Goal: Task Accomplishment & Management: Use online tool/utility

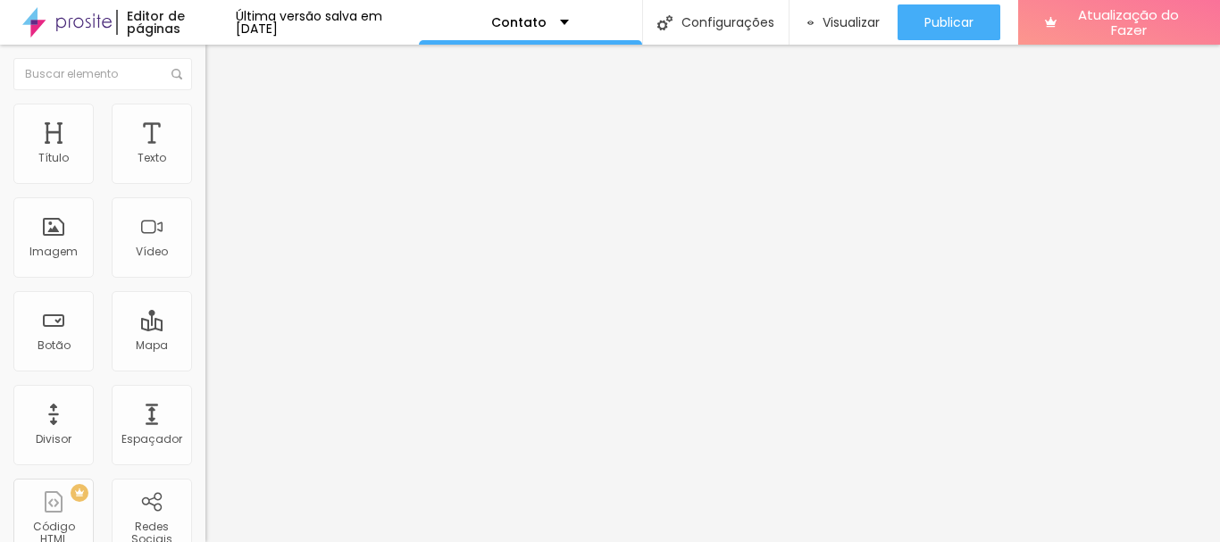
click at [205, 115] on li "Avançado" at bounding box center [307, 113] width 205 height 18
click at [205, 110] on ul "Estilo Avançado" at bounding box center [307, 104] width 205 height 36
click at [205, 102] on img at bounding box center [213, 94] width 16 height 16
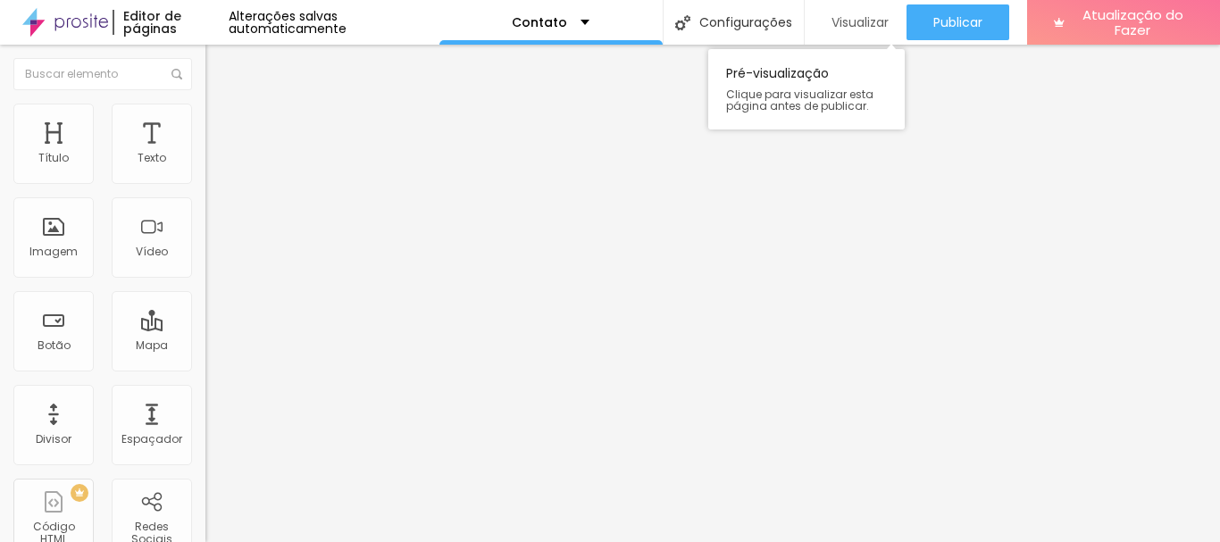
click at [846, 18] on font "Visualizar" at bounding box center [859, 22] width 57 height 18
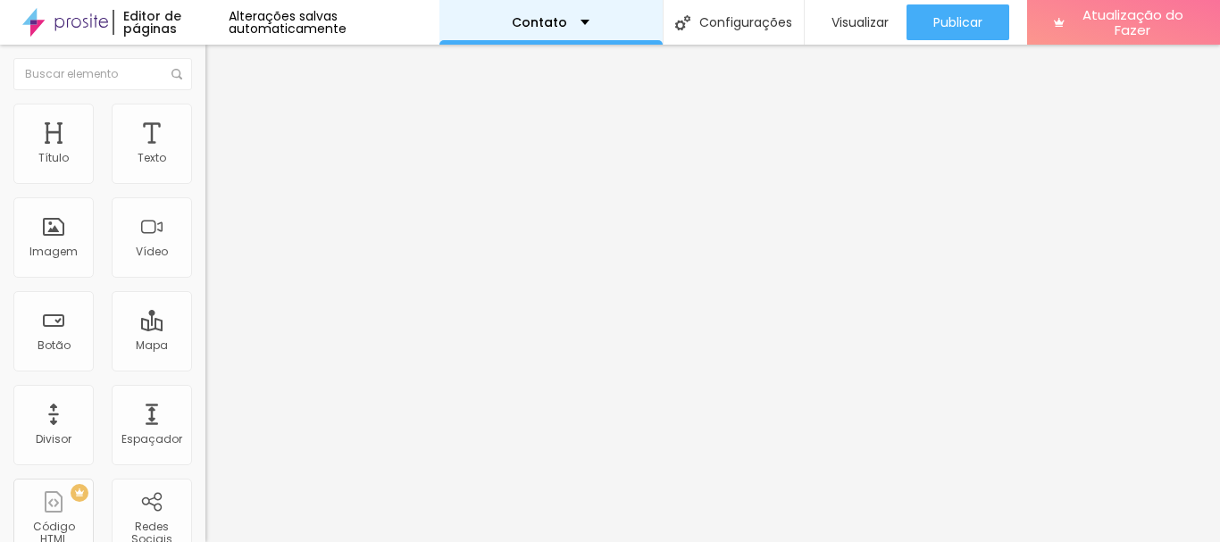
click at [584, 19] on div "Contato" at bounding box center [550, 22] width 223 height 45
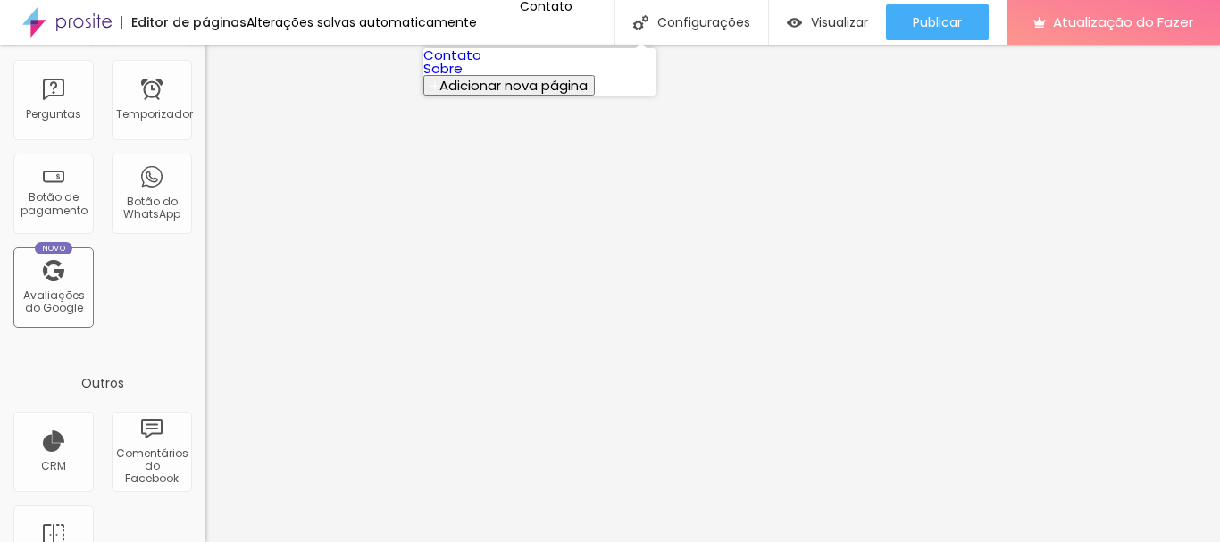
scroll to position [574, 0]
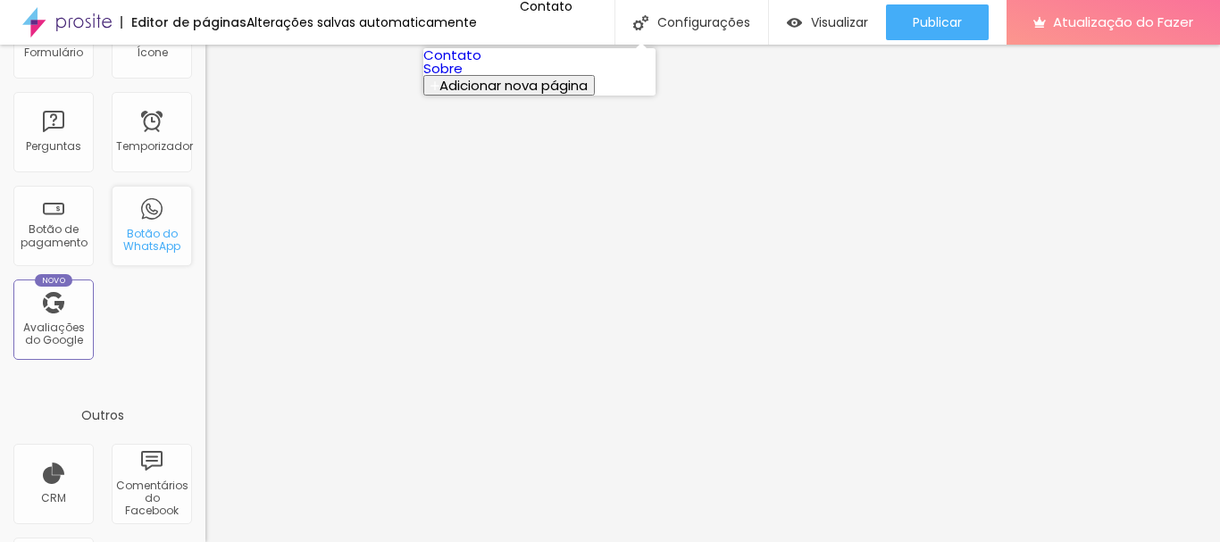
click at [149, 238] on font "Botão do WhatsApp" at bounding box center [151, 240] width 57 height 28
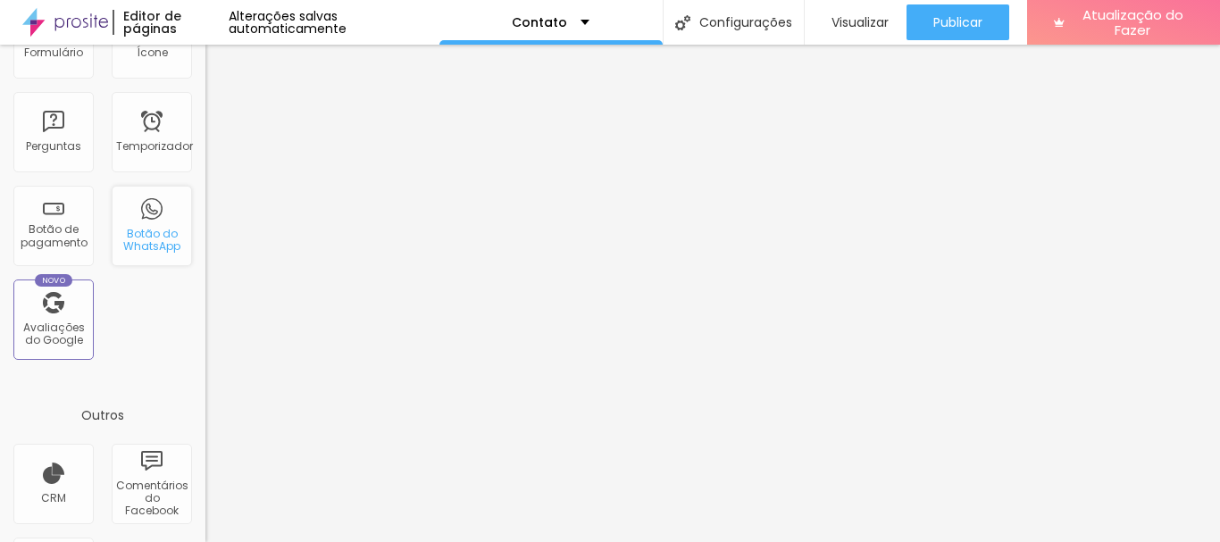
click at [143, 227] on font "Botão do WhatsApp" at bounding box center [151, 240] width 57 height 28
click at [138, 248] on font "Botão do WhatsApp" at bounding box center [151, 240] width 57 height 28
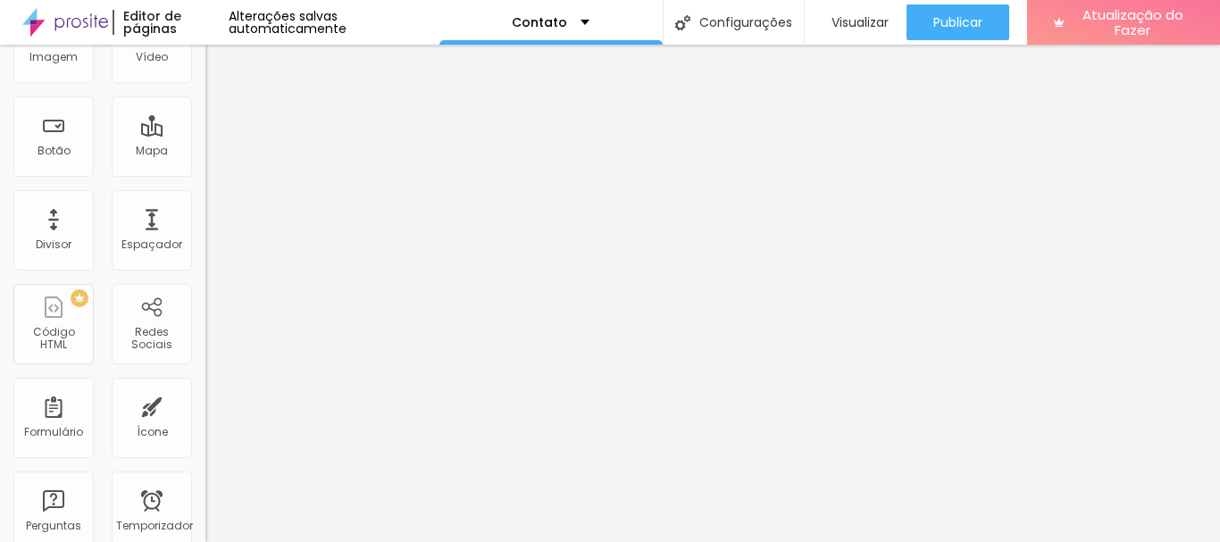
scroll to position [0, 0]
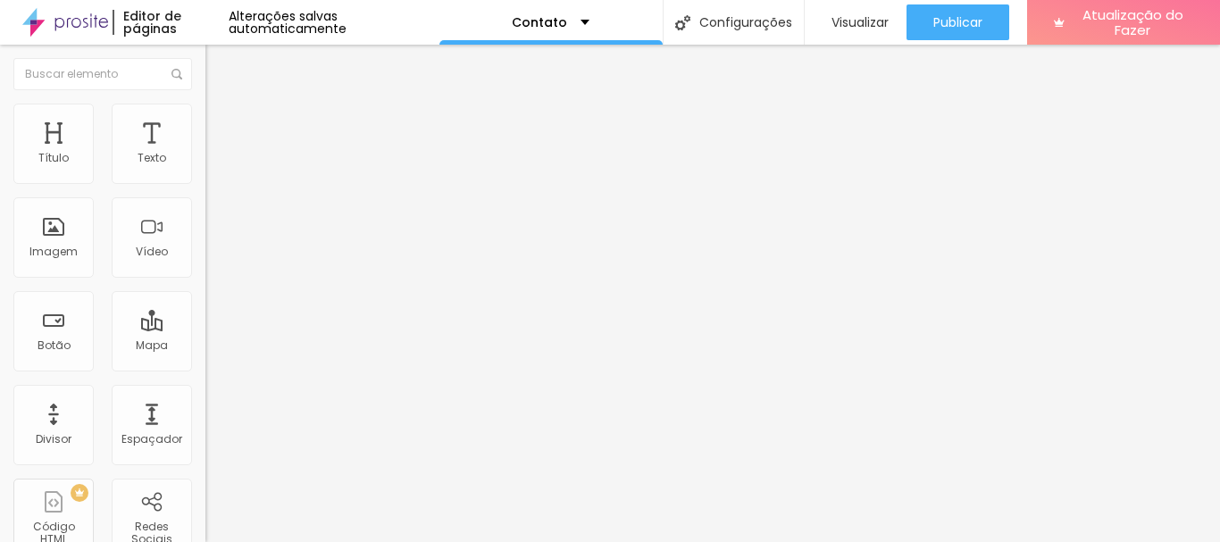
click at [221, 121] on font "Estilo" at bounding box center [235, 115] width 28 height 15
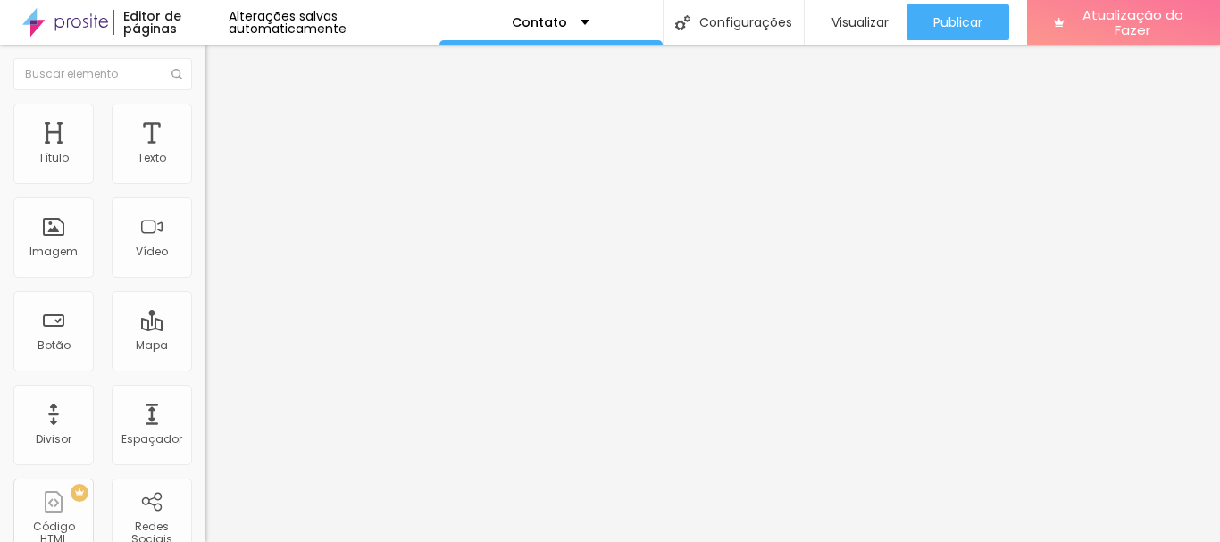
click at [205, 121] on img at bounding box center [213, 129] width 16 height 16
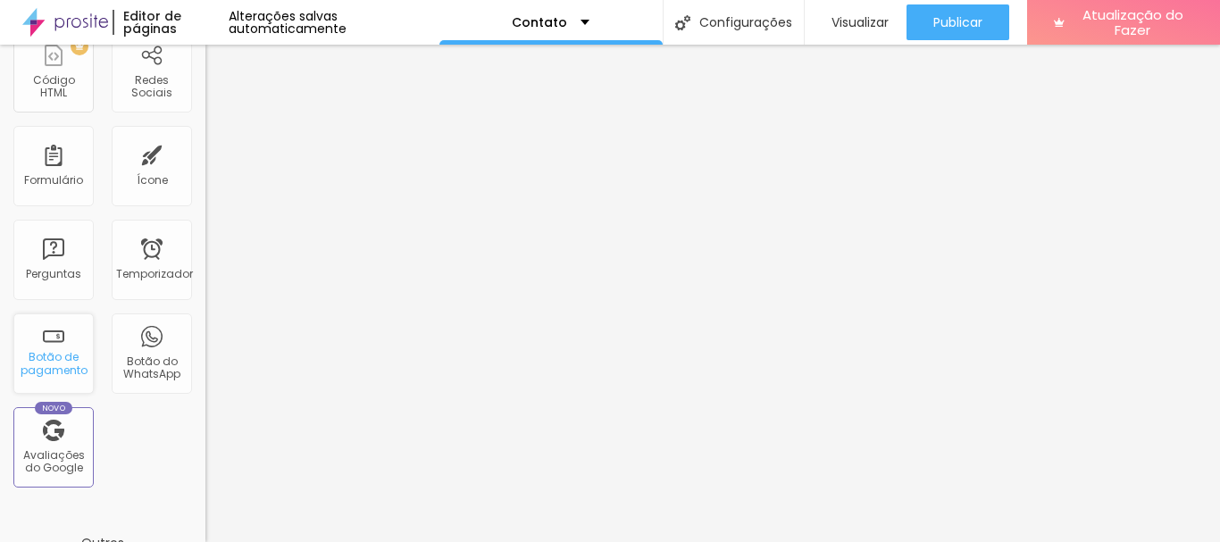
scroll to position [357, 0]
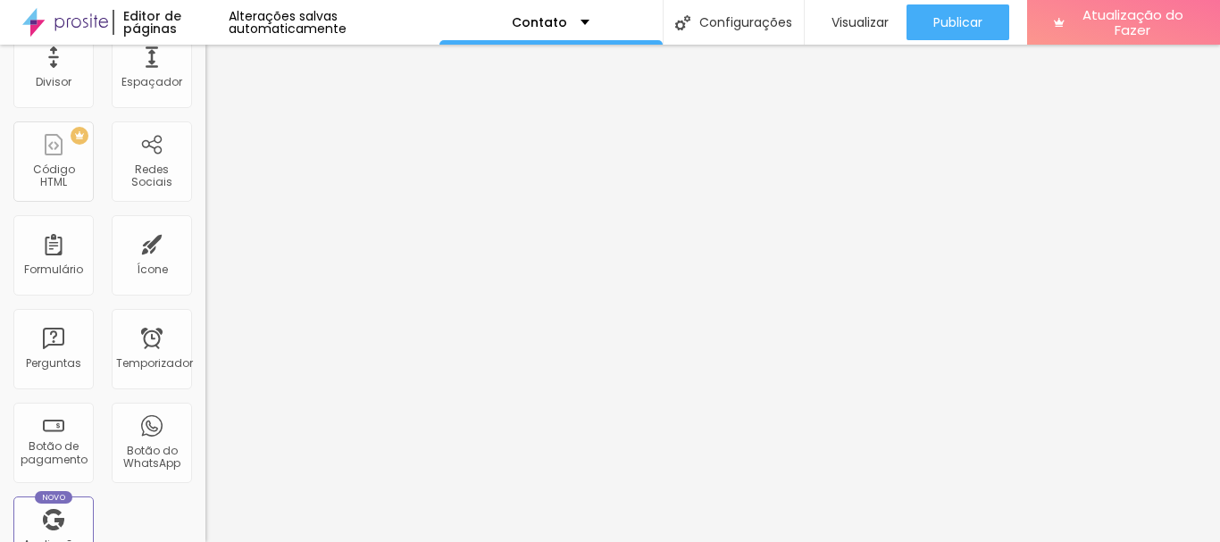
click at [156, 496] on div "Título Texto Imagem Vídeo Botão Mapa Divisor Espaçador PREMIUM Código HTML Rede…" at bounding box center [102, 168] width 205 height 844
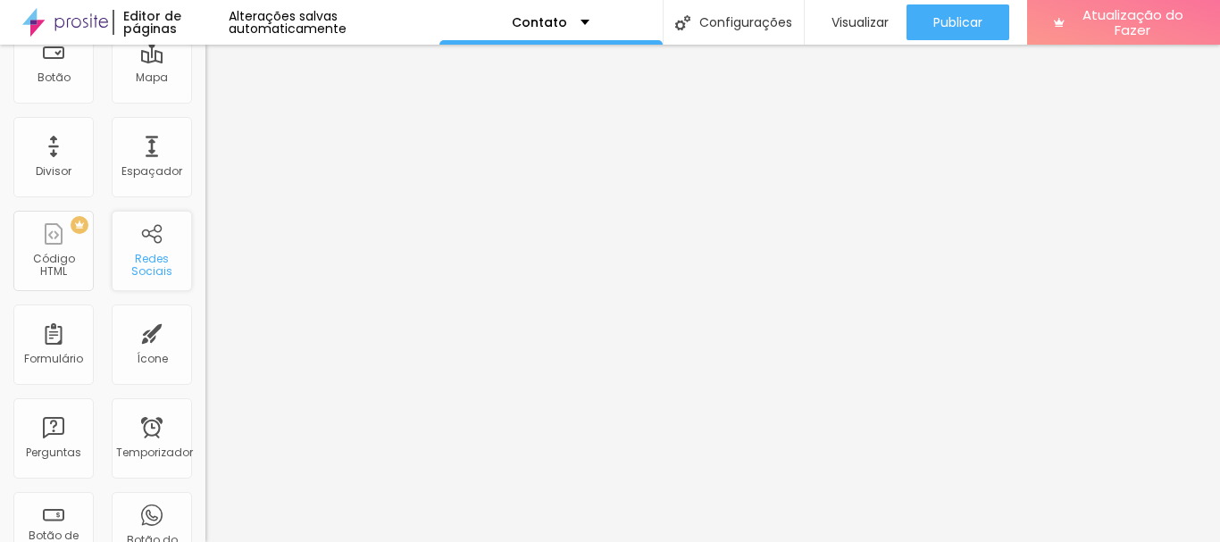
scroll to position [0, 0]
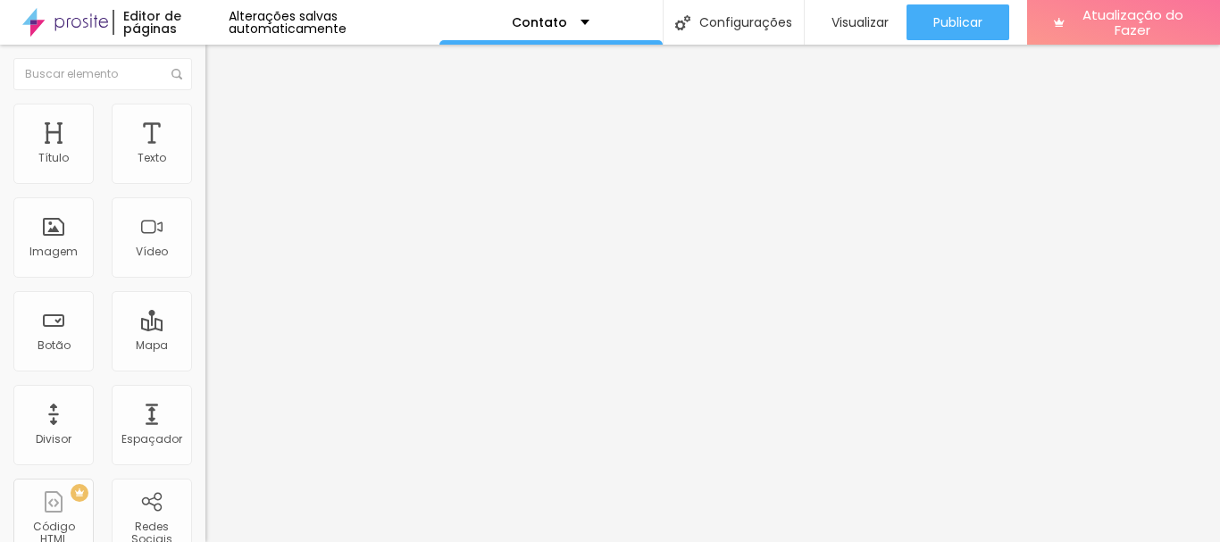
click at [205, 174] on div "TikTok" at bounding box center [307, 175] width 205 height 11
click at [205, 180] on img at bounding box center [211, 186] width 13 height 13
click at [205, 358] on font "Instagram" at bounding box center [234, 365] width 59 height 15
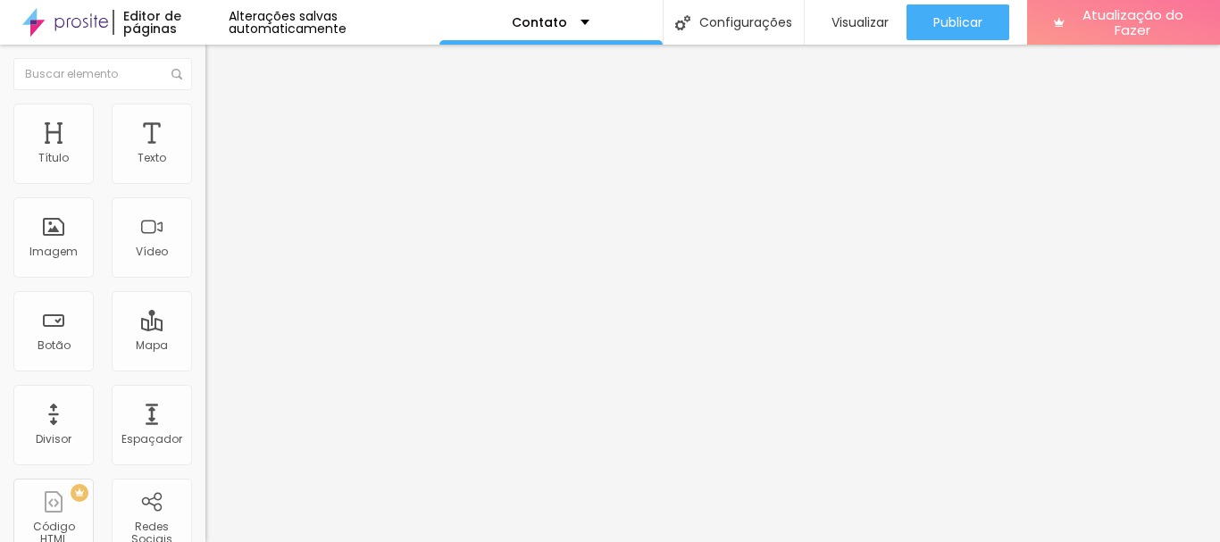
click at [205, 167] on div "Instagram Rede social TikTok Endereço URL https:// Abrir em uma nova aba" at bounding box center [307, 410] width 205 height 542
click at [205, 171] on div "Instagram Rede social TikTok Endereço URL https:// Abrir em uma nova aba" at bounding box center [307, 410] width 205 height 542
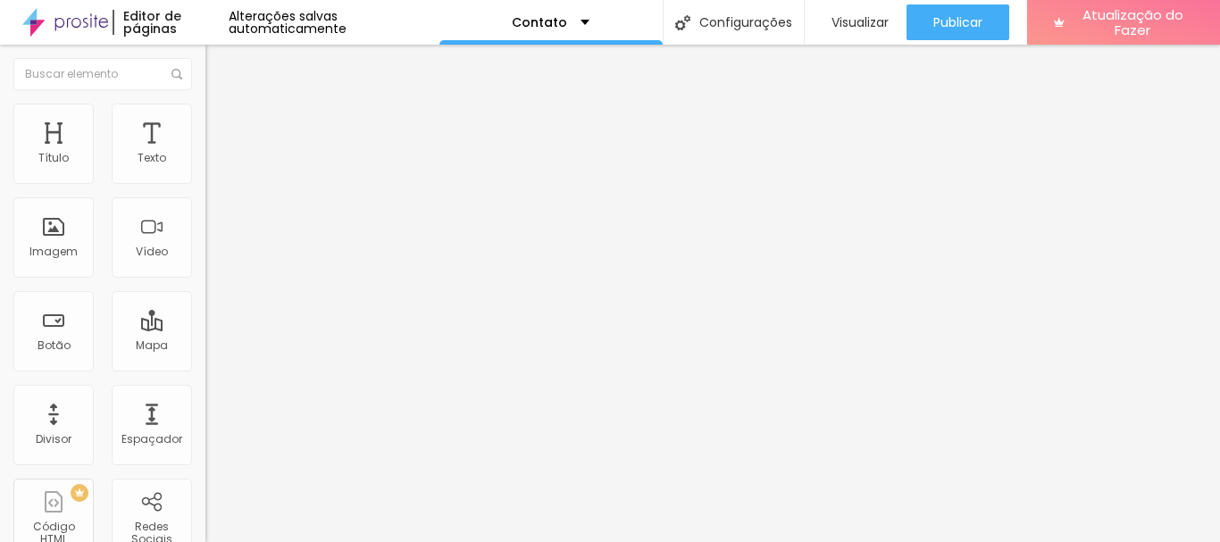
click at [205, 358] on font "Instagram" at bounding box center [234, 365] width 59 height 15
click at [215, 390] on div "TikTok" at bounding box center [308, 489] width 186 height 198
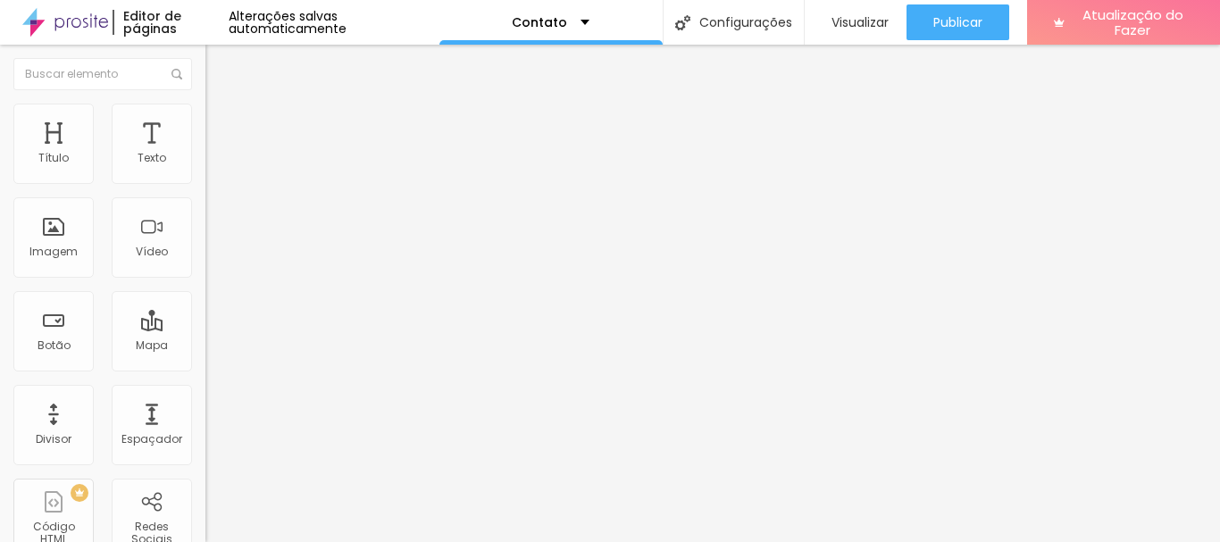
click at [215, 390] on div "TikTok" at bounding box center [308, 489] width 186 height 198
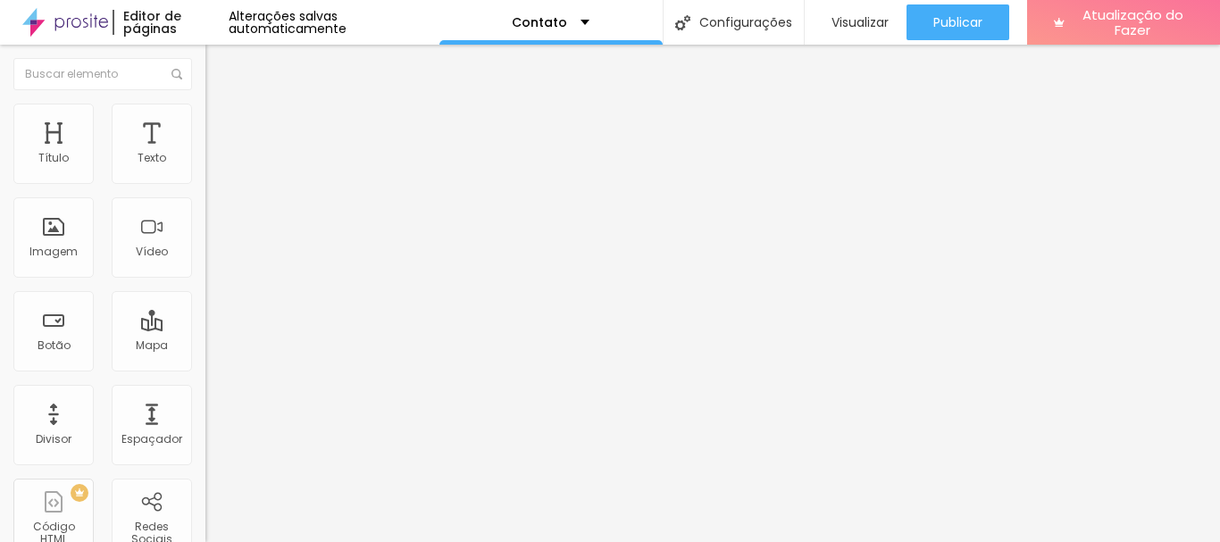
paste input "https://www.instagram.com/viniciuscesar_foto?igsh=MWN0MjhxNzU0Y3BteQ=="
type input "https://https://www.instagram.com/viniciuscesar_foto?igsh=MWN0MjhxNzU0Y3BteQ=="
click at [205, 434] on div "Editar nulo Conteúdo Estilo Avançado Instagram Rede social TikTok Endereço URL …" at bounding box center [307, 293] width 205 height 497
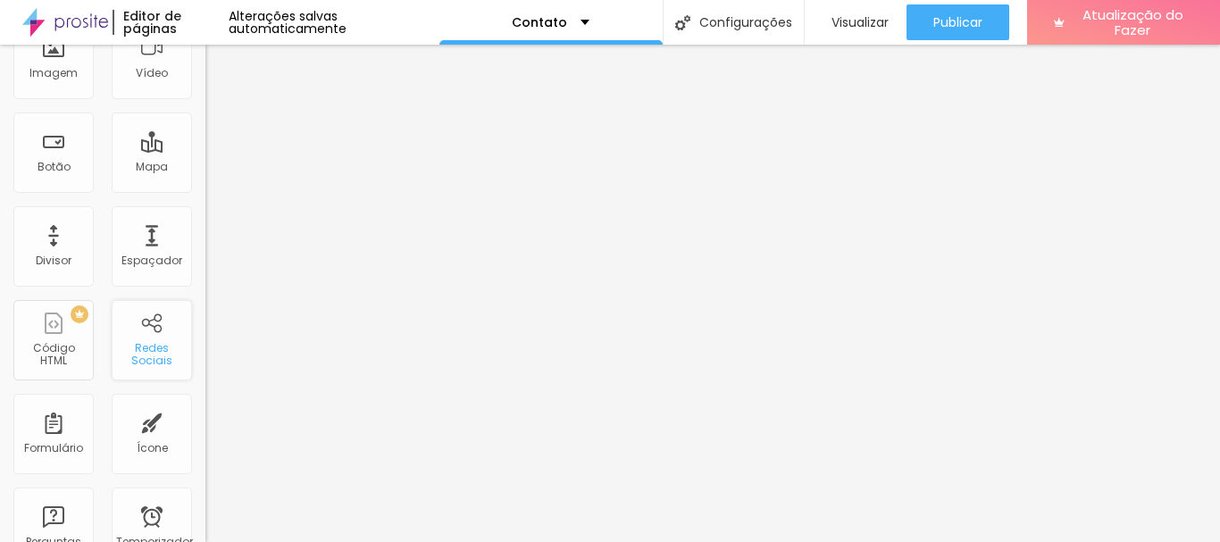
click at [147, 321] on div "Redes Sociais" at bounding box center [152, 340] width 80 height 80
click at [146, 334] on div "Redes Sociais" at bounding box center [152, 340] width 80 height 80
click at [141, 354] on font "Redes Sociais" at bounding box center [151, 354] width 41 height 28
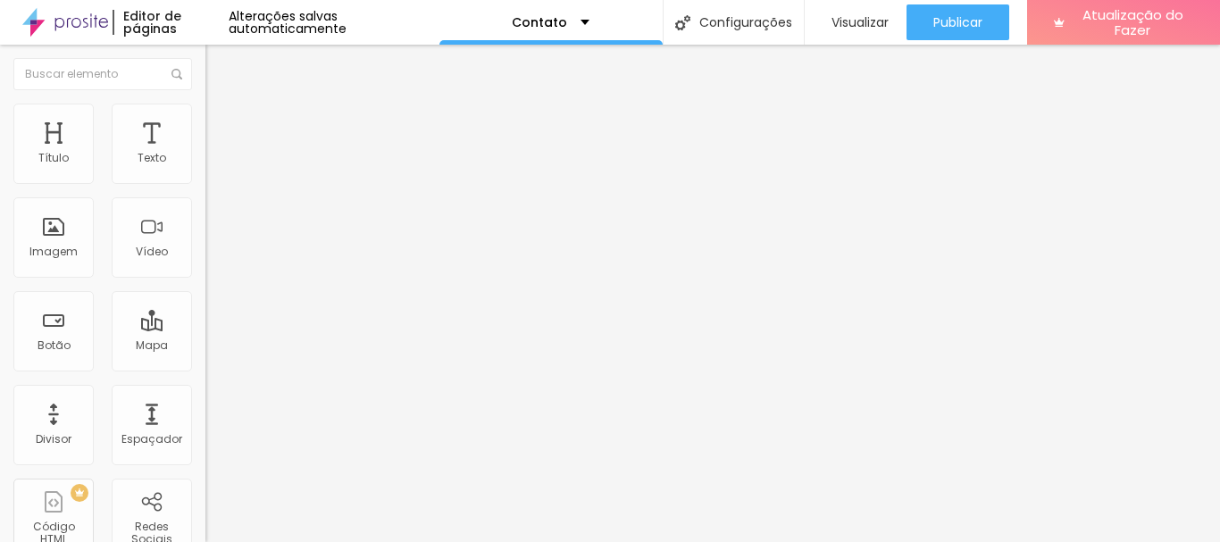
click at [205, 358] on font "Instagram" at bounding box center [234, 365] width 59 height 15
drag, startPoint x: 67, startPoint y: 313, endPoint x: 136, endPoint y: 314, distance: 68.8
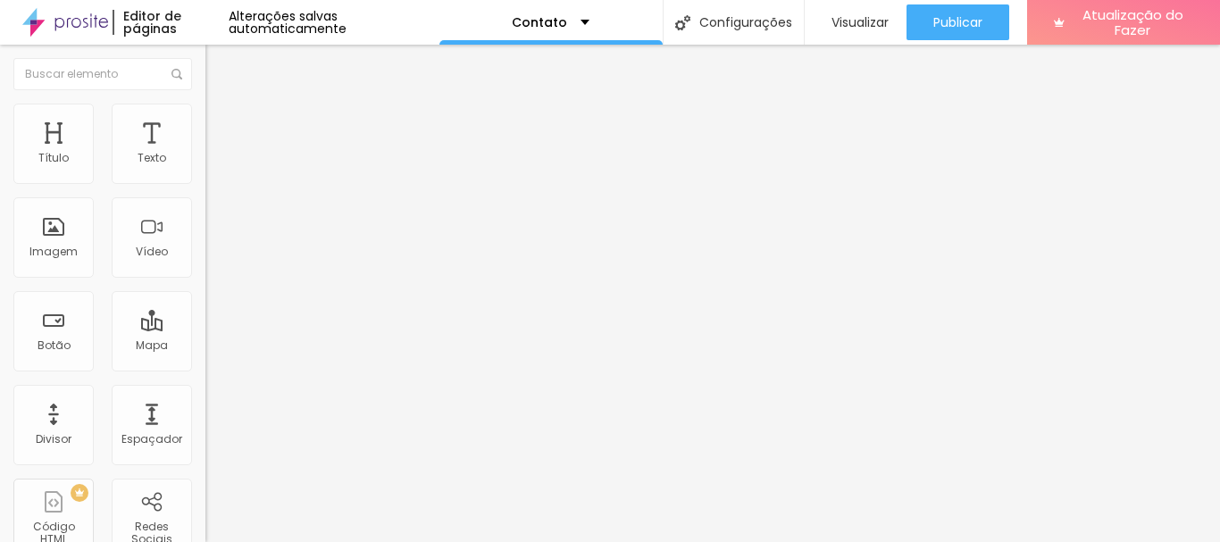
drag, startPoint x: 154, startPoint y: 328, endPoint x: 0, endPoint y: 263, distance: 167.3
click at [205, 263] on div "Número do WhatsApp * [PHONE_NUMBER] + 55 Texto do botão Conversar no WhatsApp M…" at bounding box center [307, 437] width 205 height 596
type textarea "Olá, cheguei até você pela página Alboom e gostaria de mais informações"
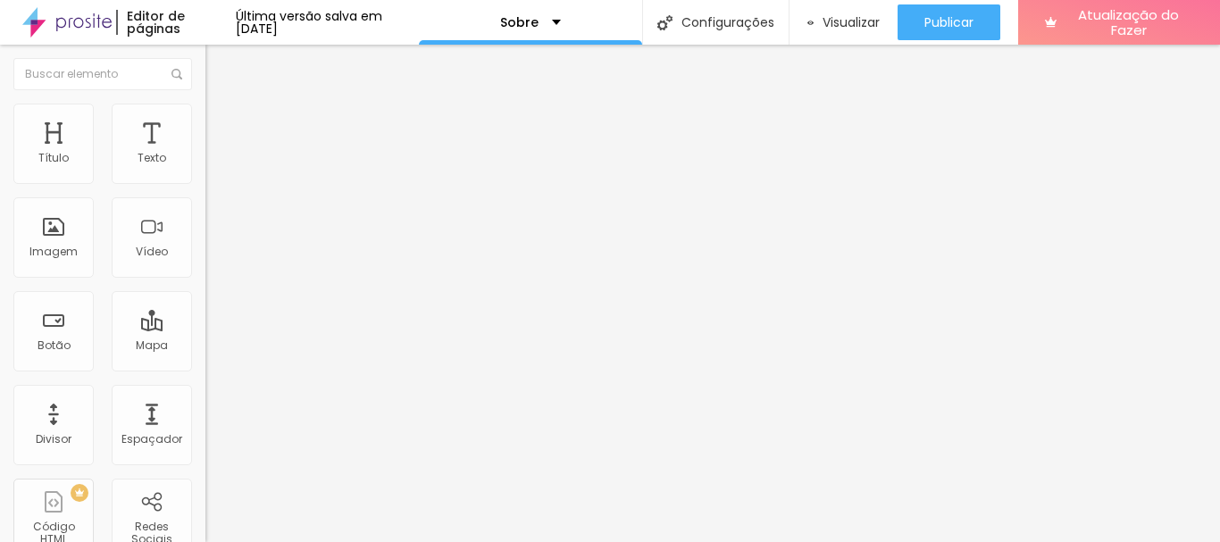
click at [205, 113] on img at bounding box center [213, 112] width 16 height 16
click at [205, 102] on img at bounding box center [213, 94] width 16 height 16
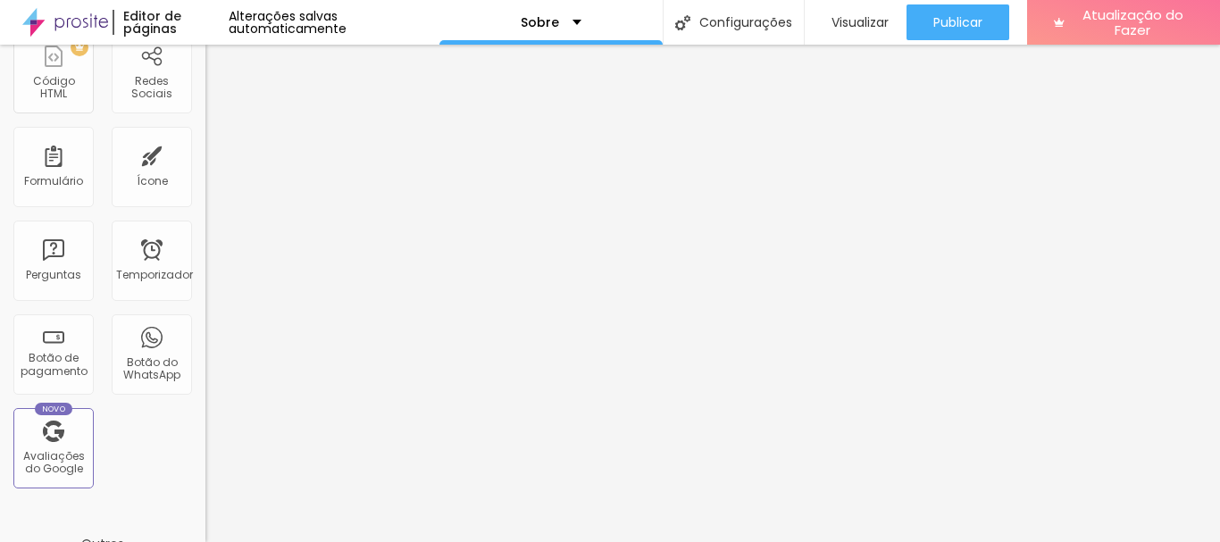
scroll to position [446, 0]
click at [139, 369] on font "Botão do WhatsApp" at bounding box center [151, 368] width 57 height 28
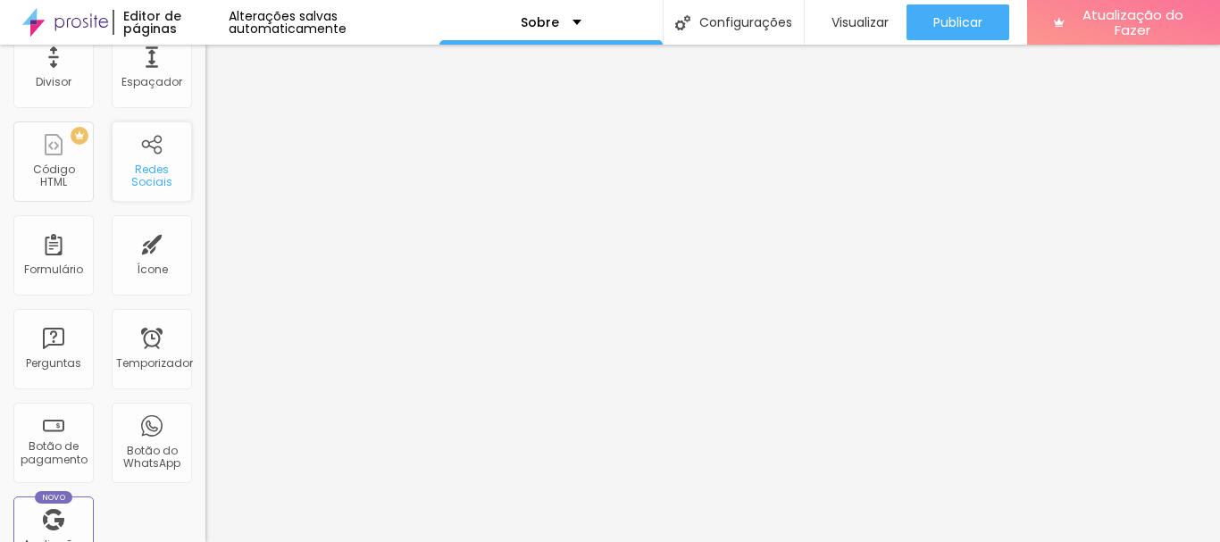
click at [144, 148] on div "Redes Sociais" at bounding box center [152, 161] width 80 height 80
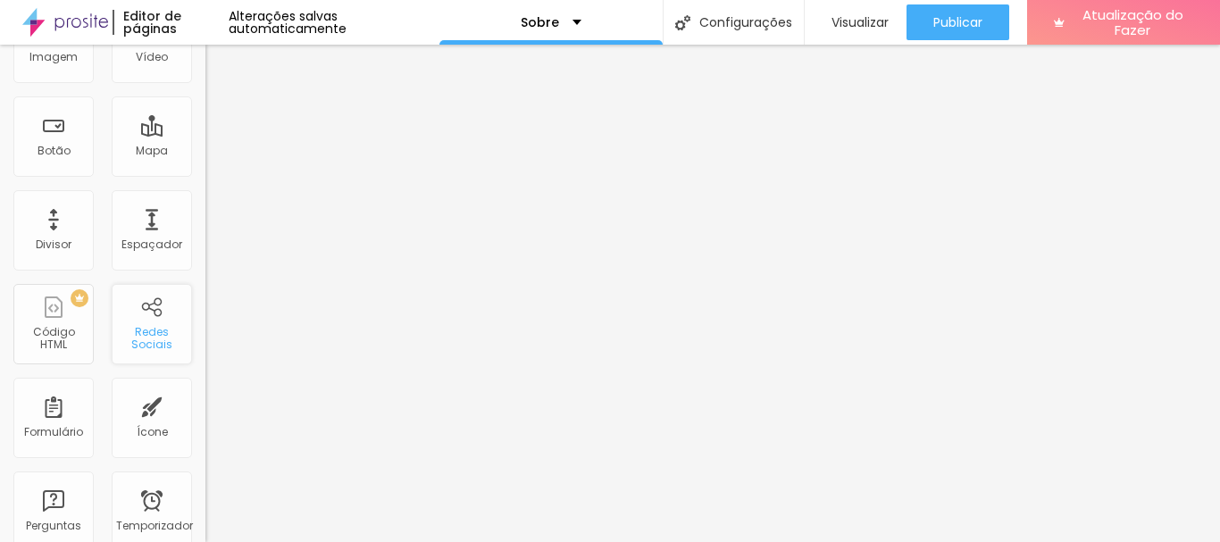
scroll to position [0, 0]
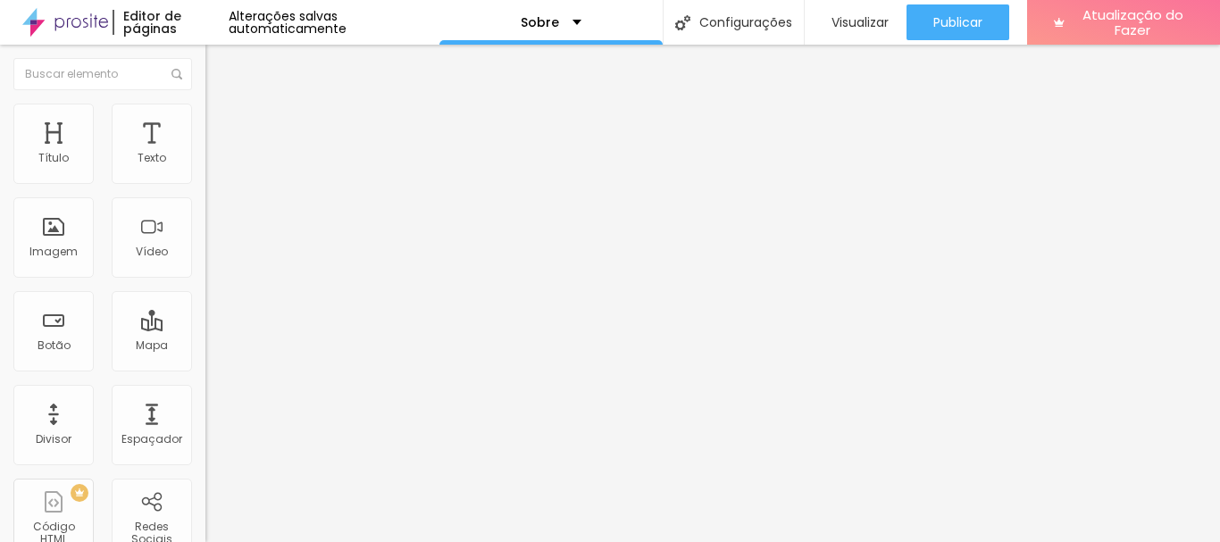
click at [205, 371] on img at bounding box center [211, 377] width 13 height 13
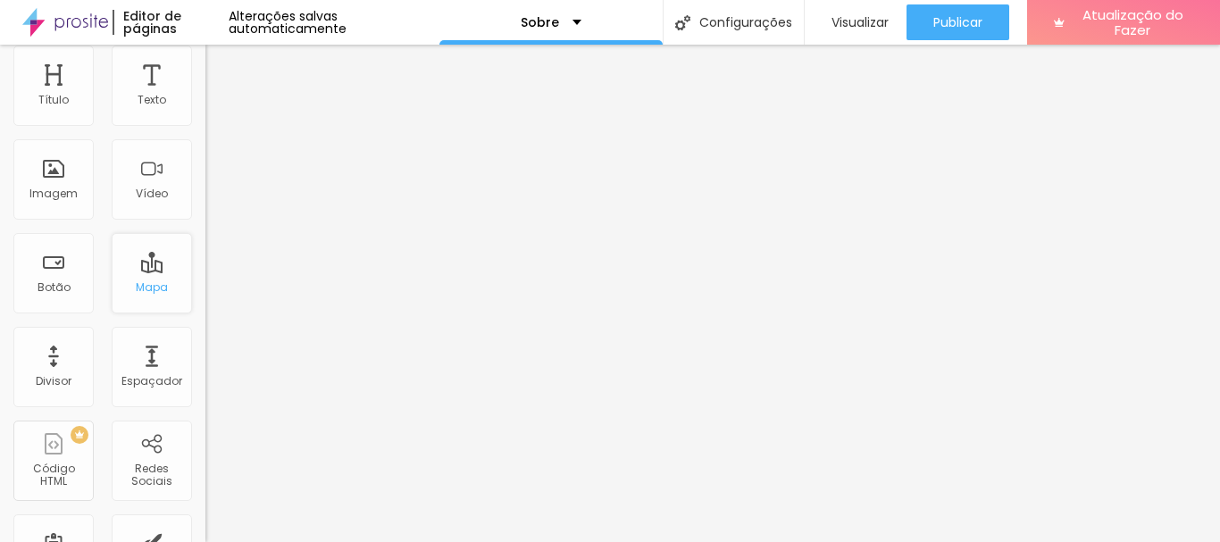
scroll to position [179, 0]
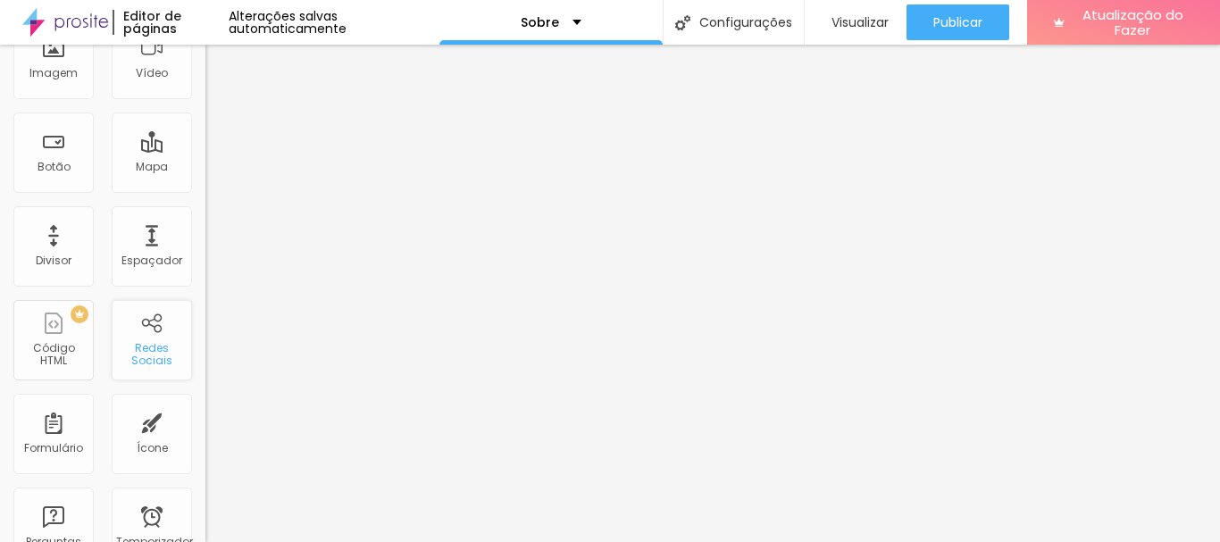
click at [137, 354] on font "Redes Sociais" at bounding box center [151, 354] width 41 height 28
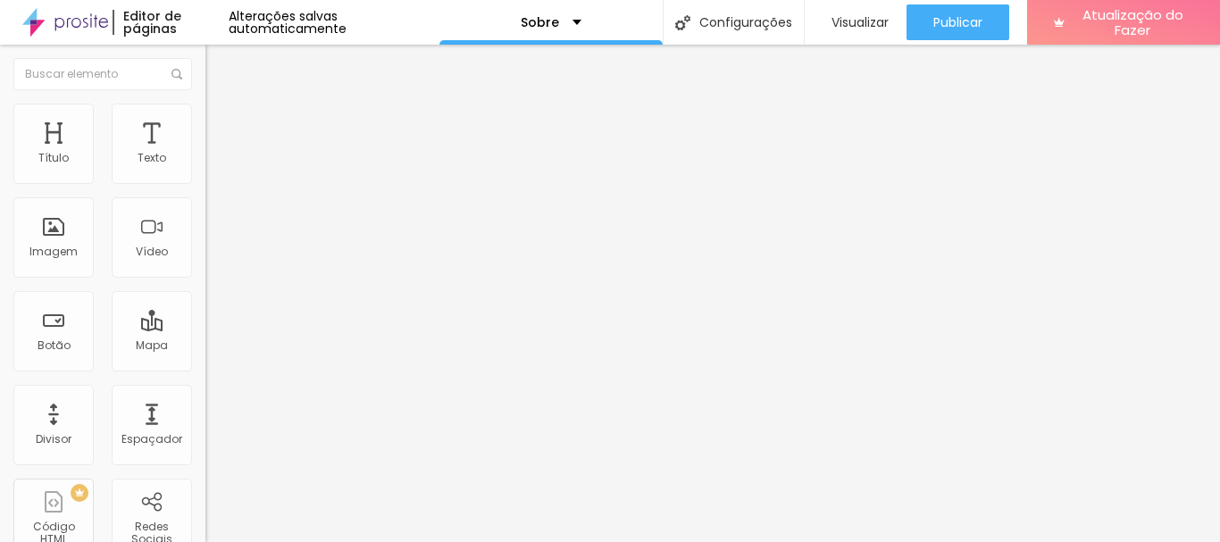
click at [205, 180] on img at bounding box center [211, 186] width 13 height 13
type input "https://"
click at [205, 358] on font "Instagram" at bounding box center [234, 365] width 59 height 15
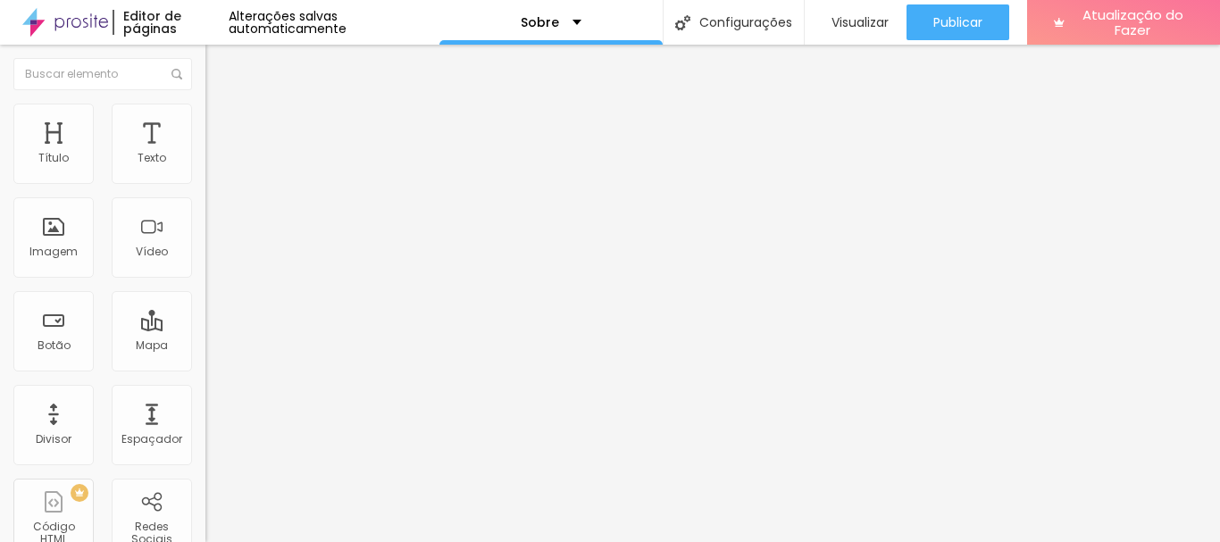
paste input "https://www.instagram.com/thaiane_dossantos?igsh=a3ZkbHVwOGx5MXdy"
type input "https://https://www.instagram.com/thaiane_dossantos?igsh=a3ZkbHVwOGx5MXdy"
drag, startPoint x: 121, startPoint y: 448, endPoint x: 148, endPoint y: 442, distance: 27.5
click at [205, 447] on div "Editar nulo Conteúdo Estilo Avançado Instagram Rede social Instagram Endereço U…" at bounding box center [307, 293] width 205 height 497
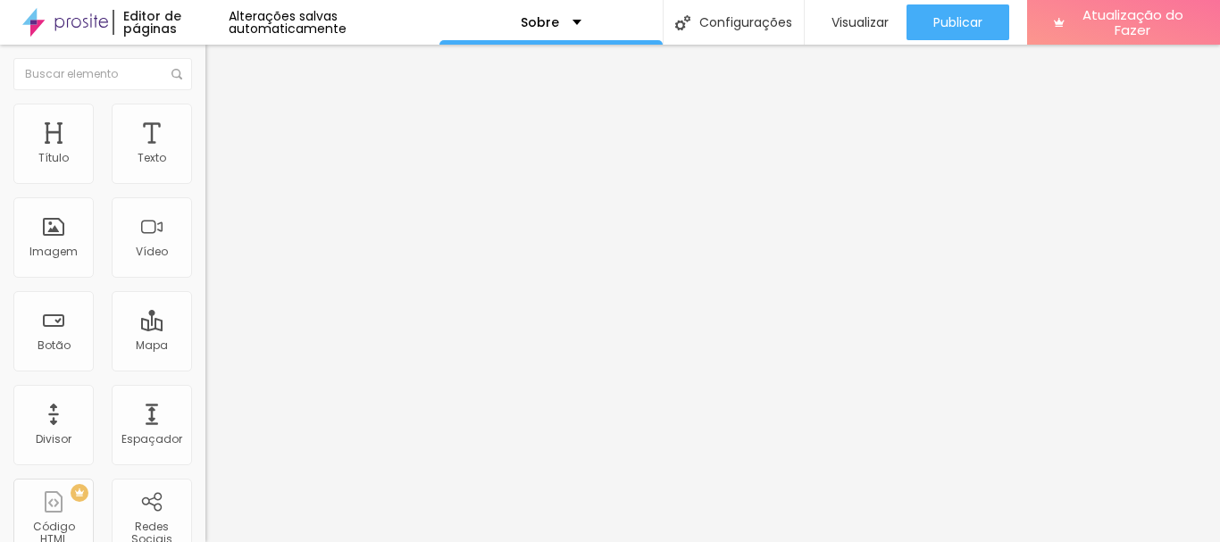
scroll to position [0, 0]
click at [205, 358] on font "Instagram" at bounding box center [234, 365] width 59 height 15
click at [205, 479] on div "Editar nulo Conteúdo Estilo Avançado Instagram Rede social Instagram Endereço U…" at bounding box center [307, 293] width 205 height 497
click at [205, 358] on font "Instagram" at bounding box center [234, 365] width 59 height 15
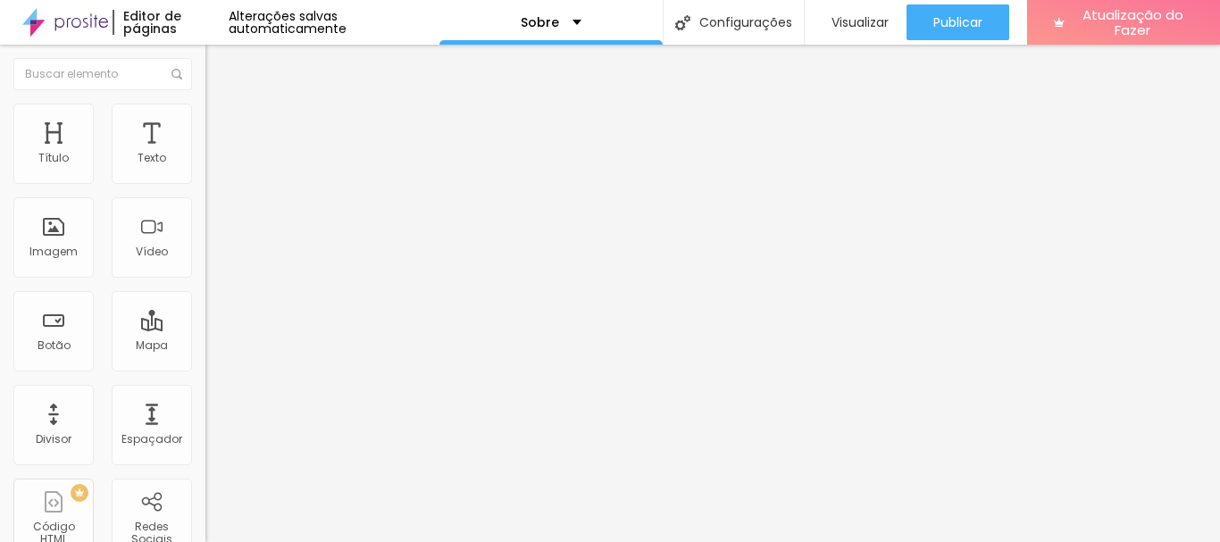
paste input "https://www.instagram.com/viniciuscesar_foto?igsh=MWN0MjhxNzU0Y3BteQ=="
type input "https://https://www.instagram.com/viniciuscesar_foto?igsh=MWN0MjhxNzU0Y3BteQ=="
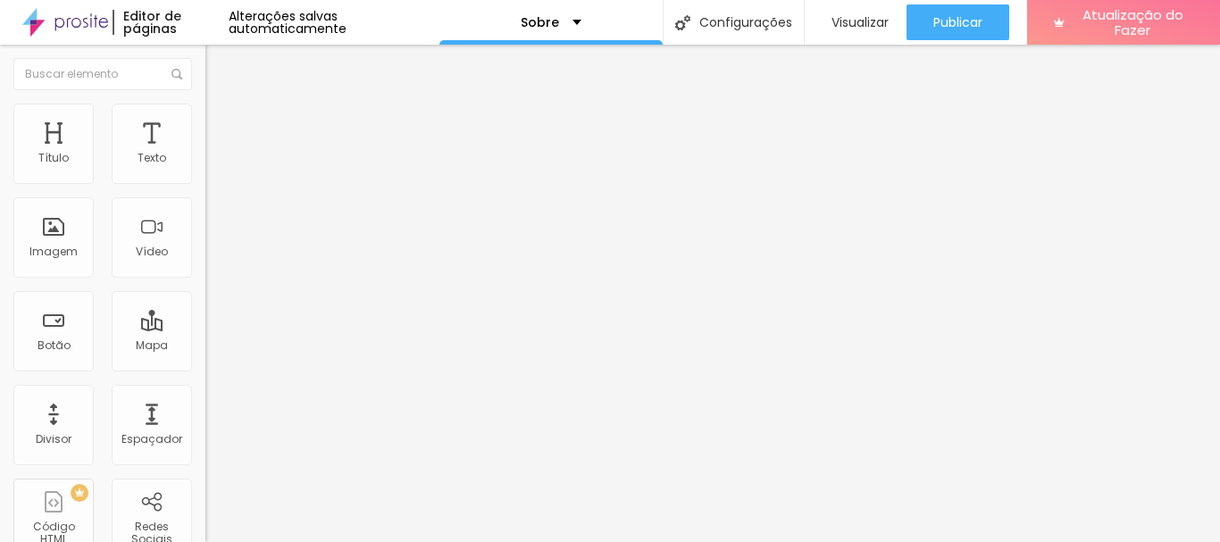
click at [205, 463] on div "Editar nulo Conteúdo Estilo Avançado Instagram Rede social Instagram Endereço U…" at bounding box center [307, 293] width 205 height 497
